Goal: Task Accomplishment & Management: Complete application form

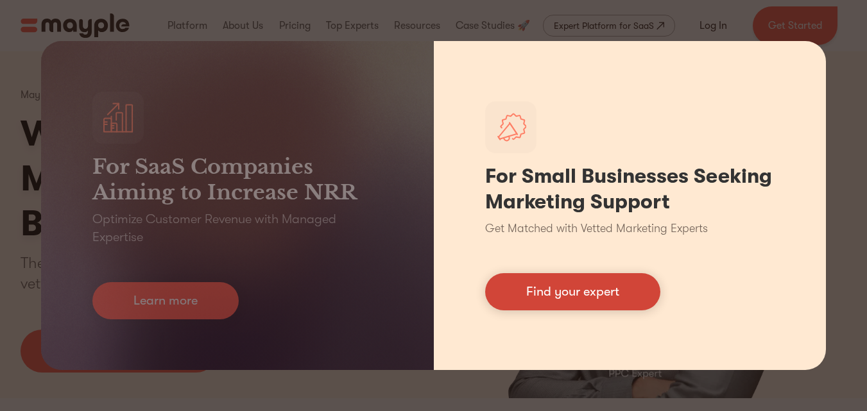
click at [563, 300] on link "Find your expert" at bounding box center [572, 291] width 175 height 37
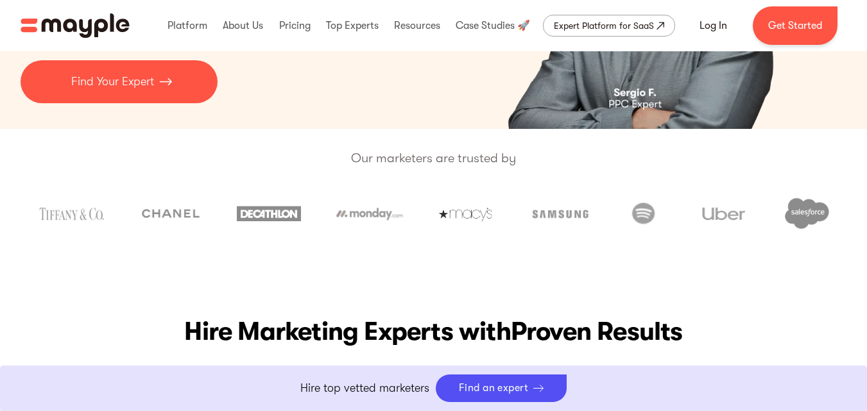
scroll to position [180, 0]
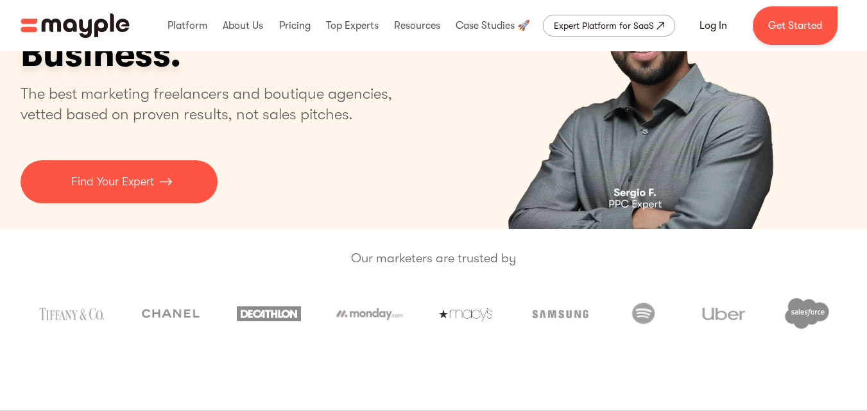
click at [160, 209] on div "Mayple is a platform for hiring on-demand marketing talent. Work With The Perfe…" at bounding box center [434, 50] width 827 height 357
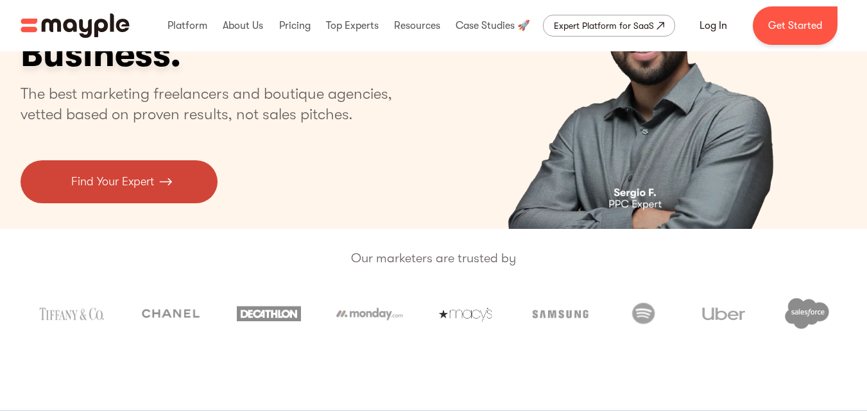
click at [171, 192] on link "Find Your Expert" at bounding box center [119, 181] width 197 height 43
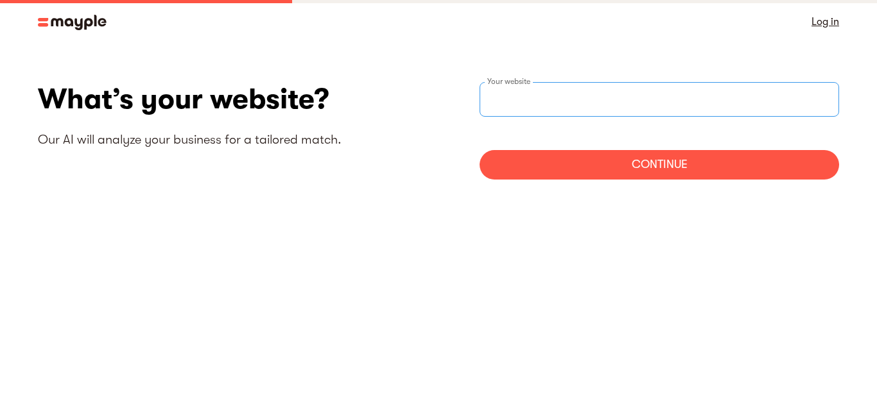
click at [524, 108] on input "websiteStep" at bounding box center [658, 99] width 359 height 35
click at [599, 103] on input "websiteStep" at bounding box center [658, 99] width 359 height 35
click at [567, 160] on div "Continue" at bounding box center [658, 165] width 359 height 30
